Goal: Book appointment/travel/reservation

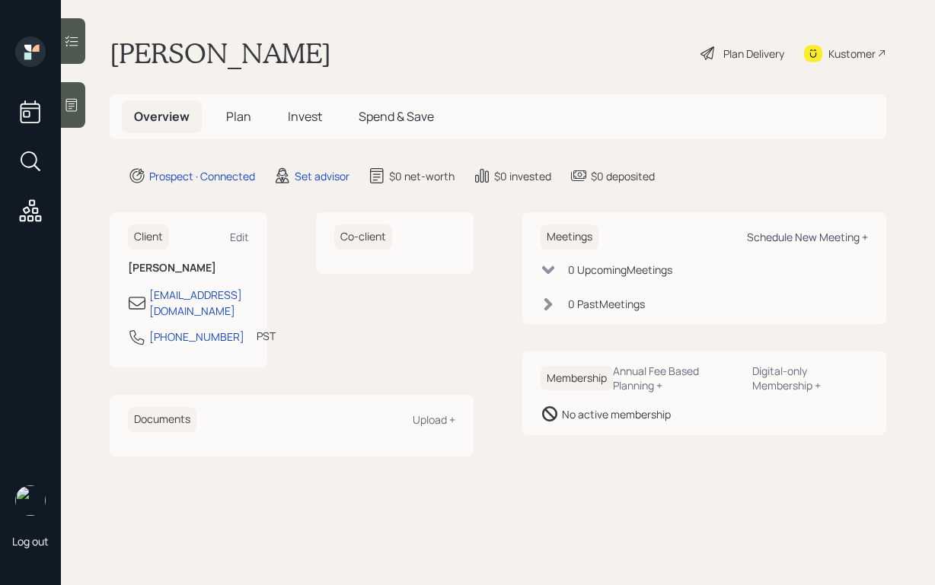
click at [788, 237] on div "Schedule New Meeting +" at bounding box center [807, 237] width 121 height 14
select select "round-[PERSON_NAME]"
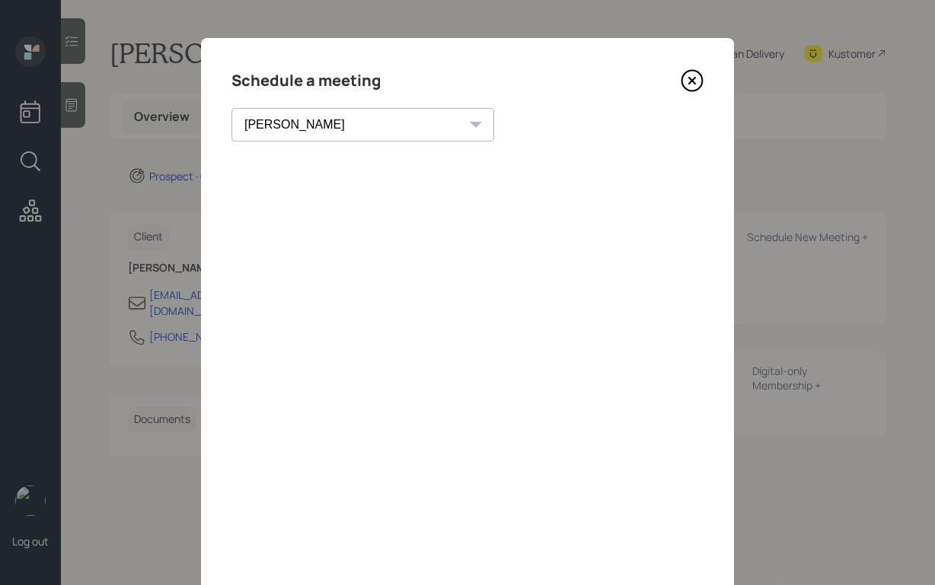
click at [688, 88] on icon at bounding box center [692, 80] width 23 height 23
